Goal: Participate in discussion

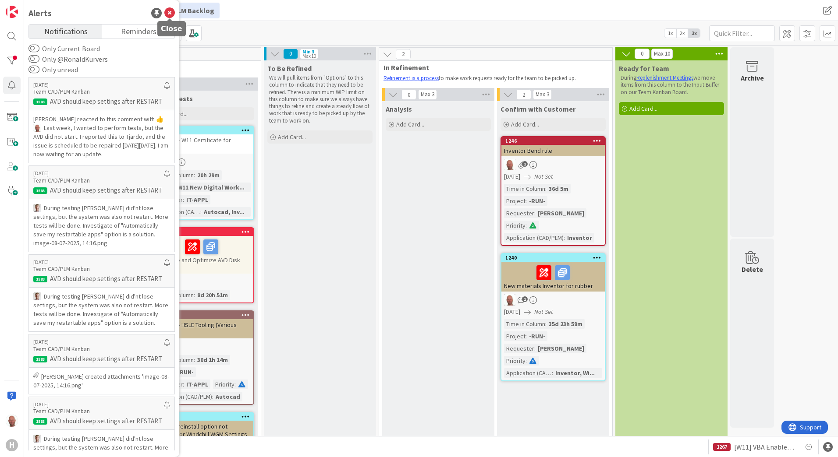
click at [168, 13] on icon at bounding box center [169, 13] width 11 height 11
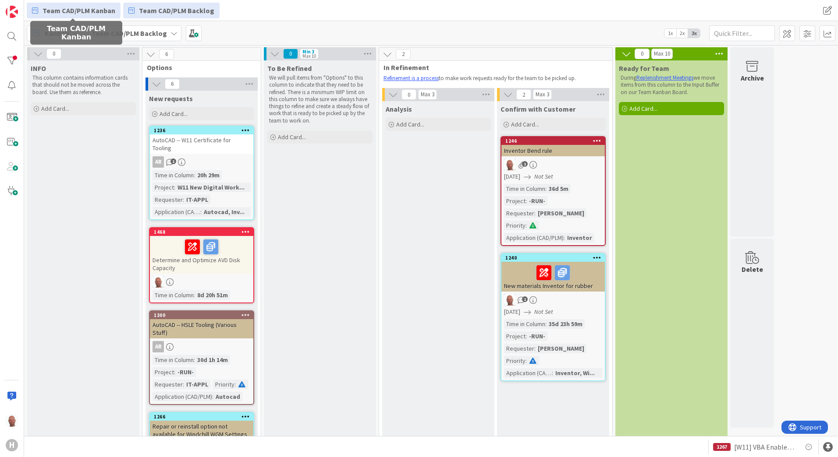
click at [84, 10] on span "Team CAD/PLM Kanban" at bounding box center [78, 10] width 73 height 11
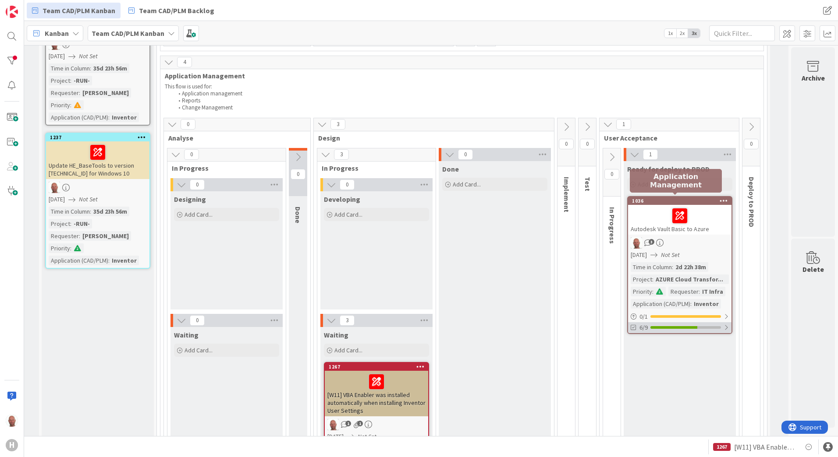
scroll to position [438, 107]
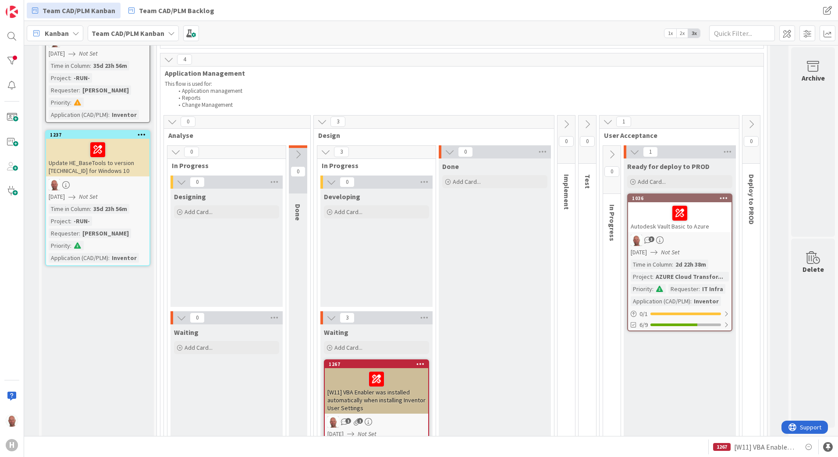
click at [641, 215] on div at bounding box center [679, 213] width 98 height 18
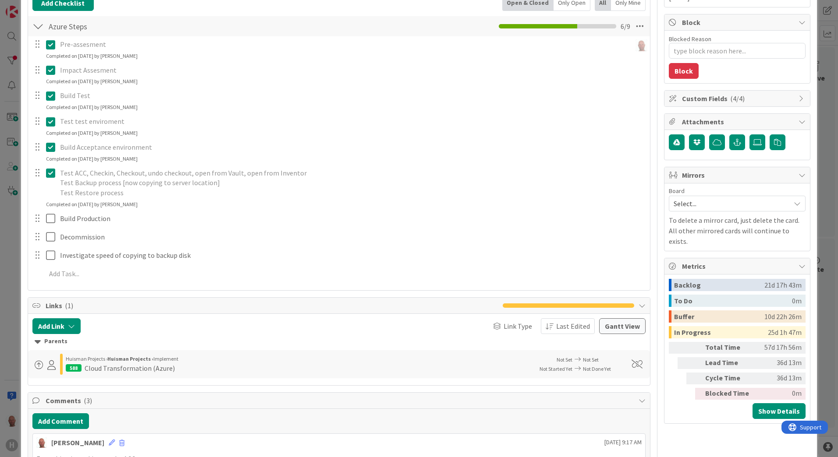
scroll to position [175, 0]
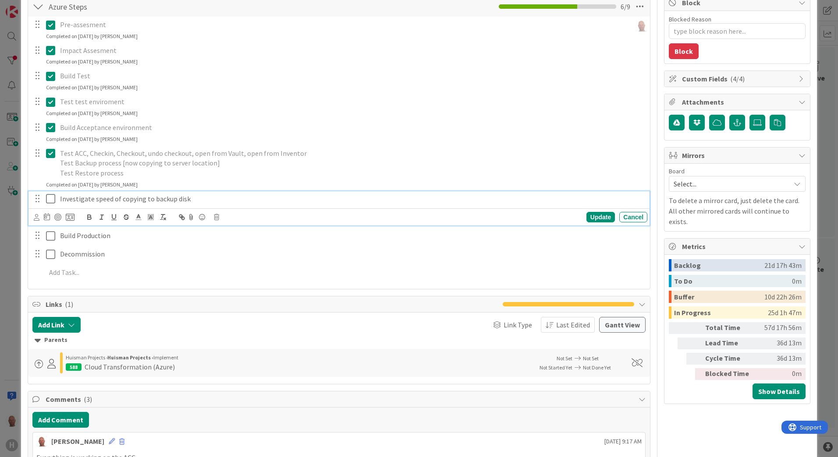
click at [50, 200] on icon at bounding box center [52, 199] width 13 height 11
type textarea "x"
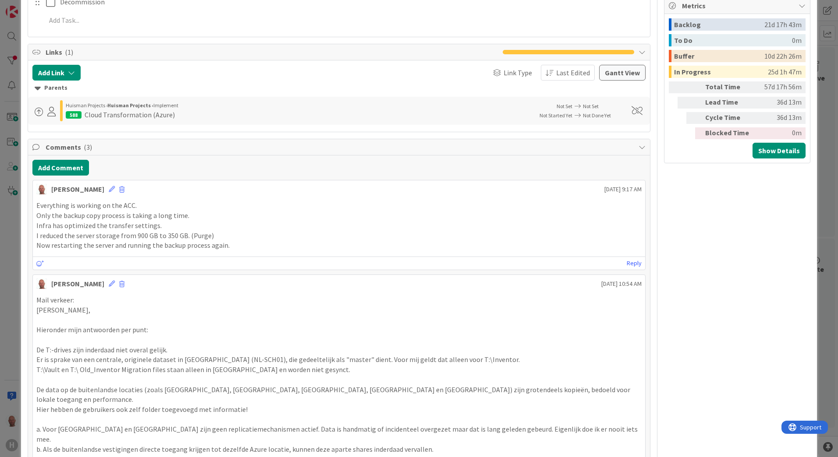
scroll to position [394, 0]
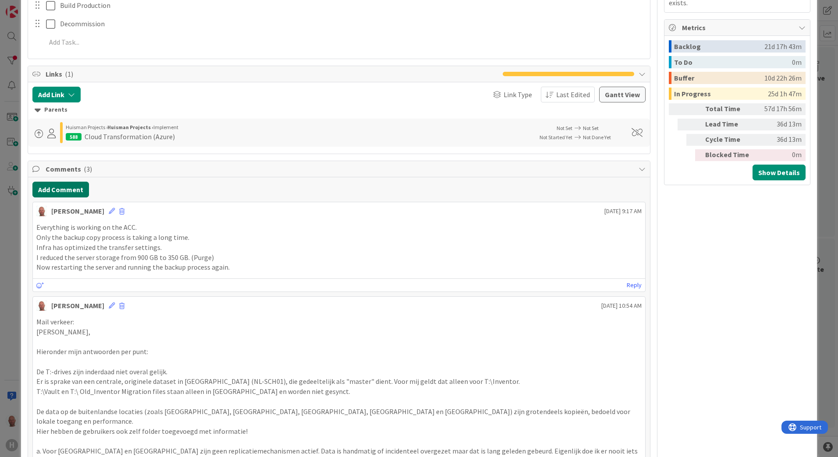
click at [54, 188] on button "Add Comment" at bounding box center [60, 190] width 57 height 16
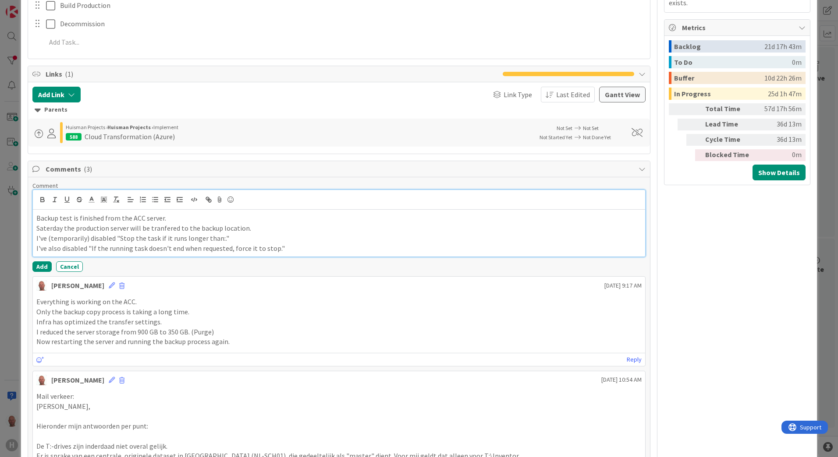
scroll to position [438, 0]
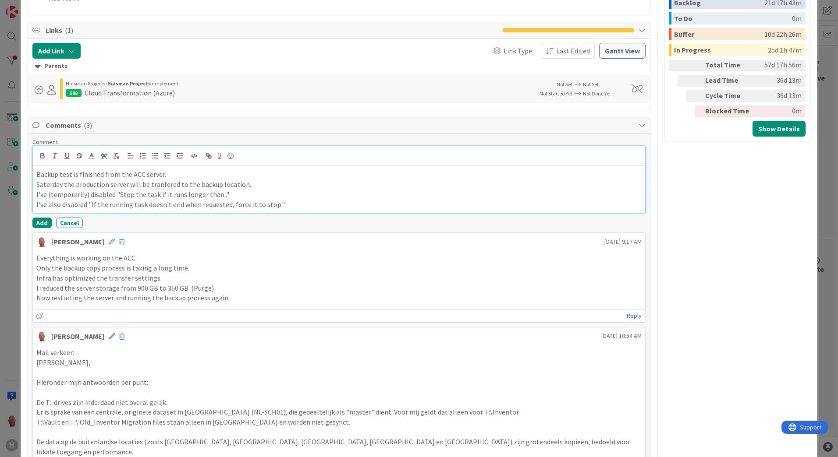
click at [62, 184] on p "Saterday the production server will be tranfered to the backup location." at bounding box center [338, 185] width 605 height 10
click at [106, 185] on p "Saterday [DATE] the production server will be tranfered to the backup location." at bounding box center [338, 185] width 605 height 10
click at [242, 195] on p "I've (temporarily) disabled "Stop the task if it runs longer than:."" at bounding box center [338, 195] width 605 height 10
click at [704, 201] on div "Owner 1 Application Management Dates Planned Dates [DATE] Not Set Actual Dates …" at bounding box center [737, 336] width 146 height 1481
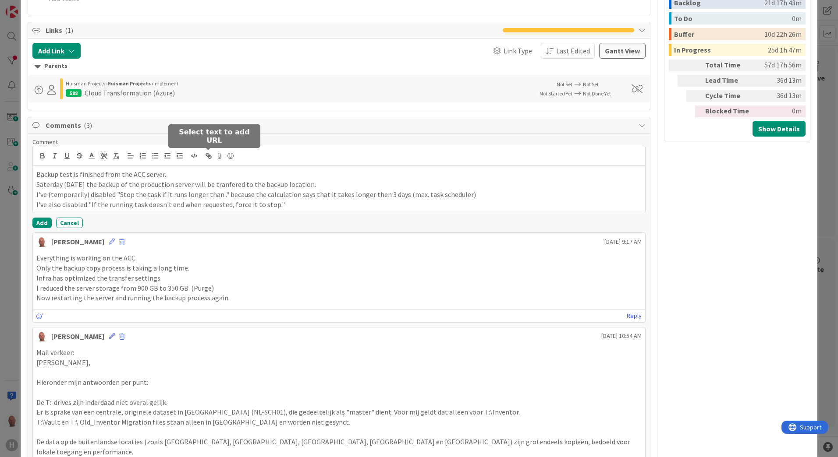
click at [209, 156] on icon "button" at bounding box center [209, 157] width 3 height 3
click at [209, 157] on line "button" at bounding box center [209, 156] width 2 height 2
click at [219, 155] on icon at bounding box center [220, 156] width 11 height 12
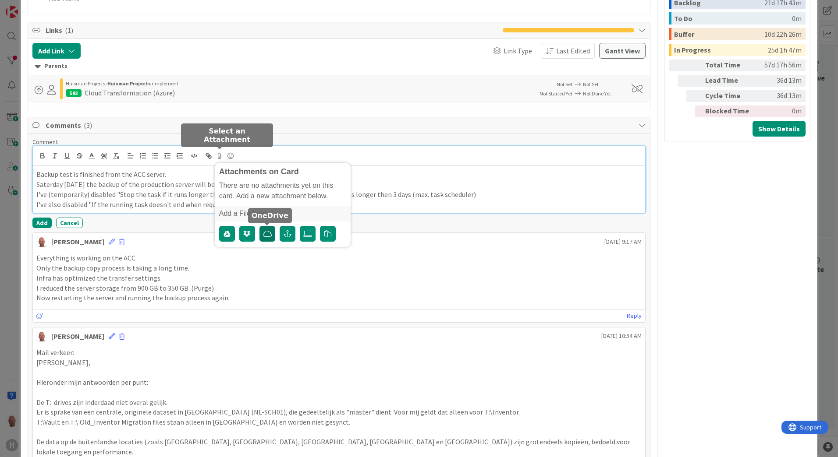
click at [267, 233] on icon "button" at bounding box center [267, 233] width 9 height 7
type textarea "x"
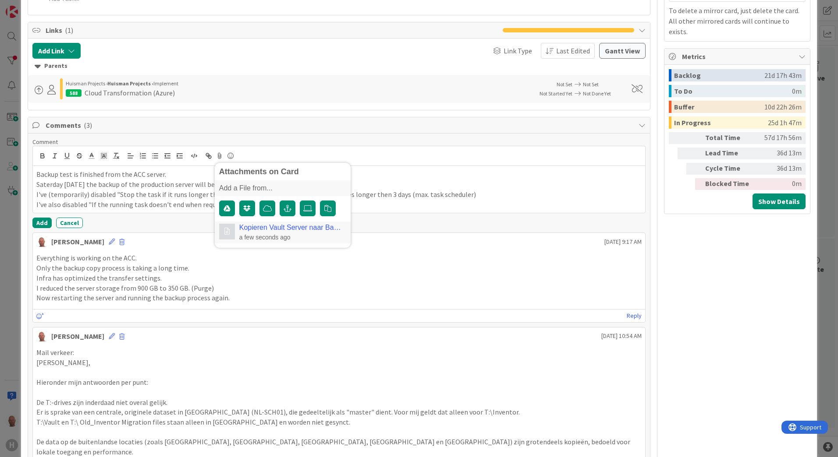
click at [429, 294] on p "Now restarting the server and running the backup process again." at bounding box center [338, 298] width 605 height 10
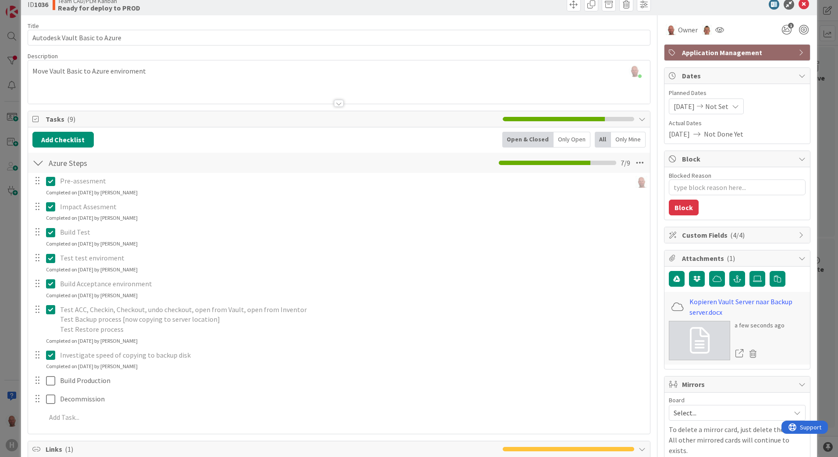
scroll to position [0, 0]
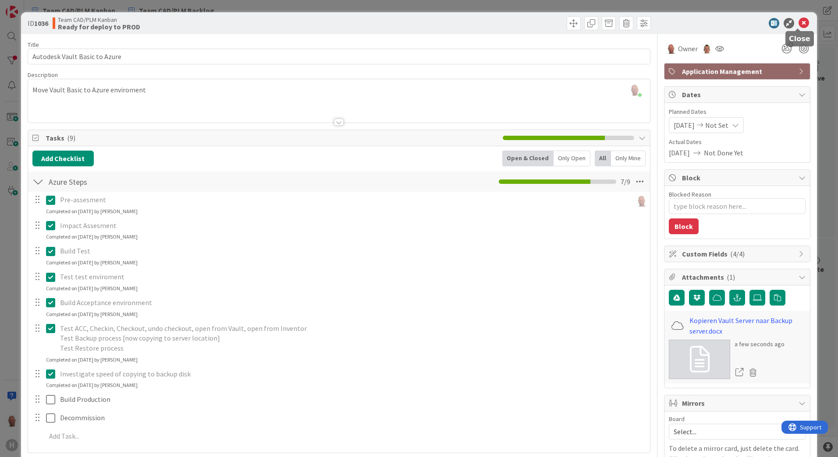
click at [798, 22] on icon at bounding box center [803, 23] width 11 height 11
